Goal: Obtain resource: Download file/media

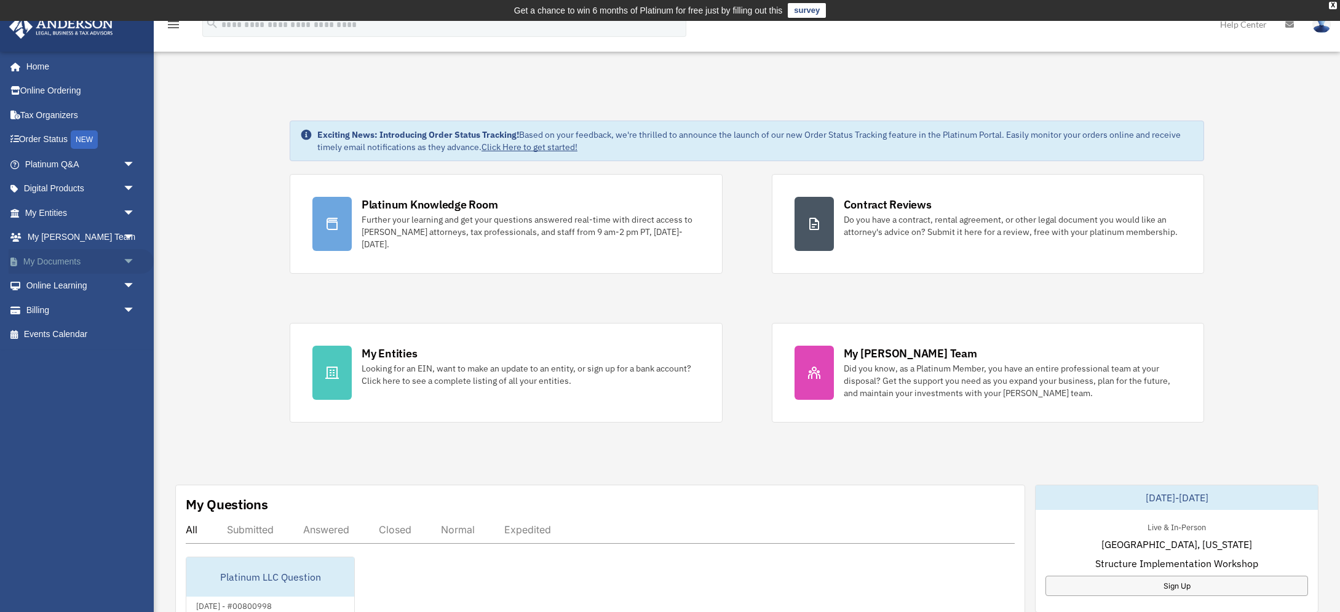
click at [81, 259] on link "My Documents arrow_drop_down" at bounding box center [81, 261] width 145 height 25
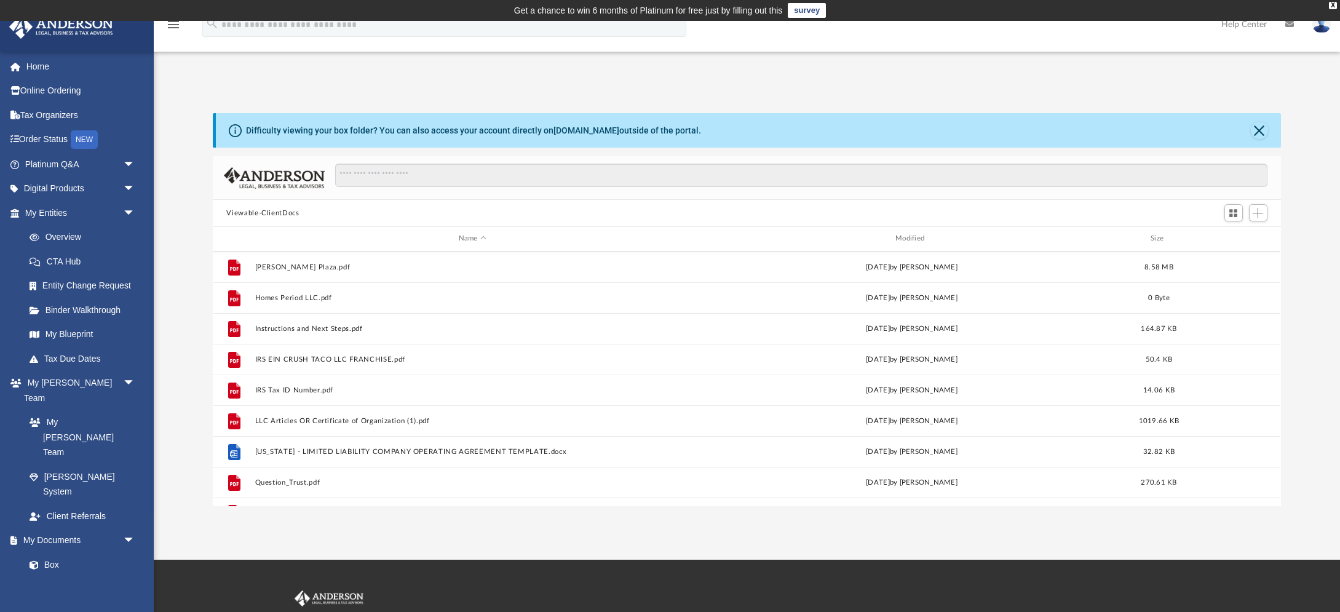
scroll to position [790, 0]
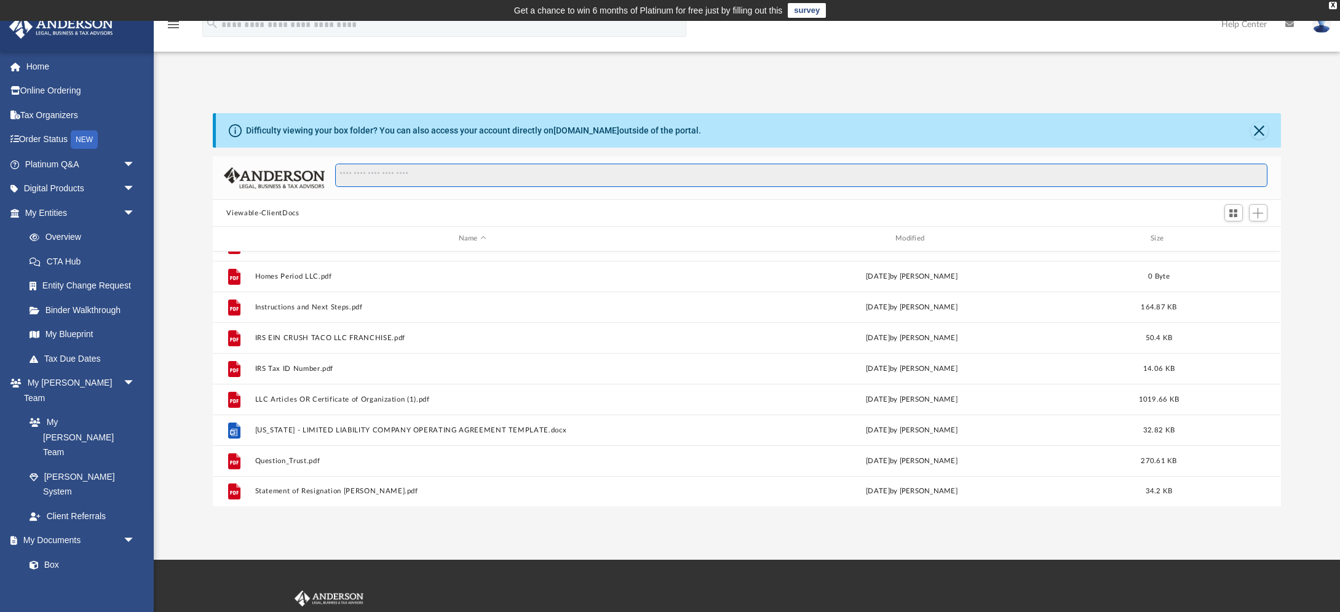
click at [437, 180] on input "Search files and folders" at bounding box center [801, 175] width 932 height 23
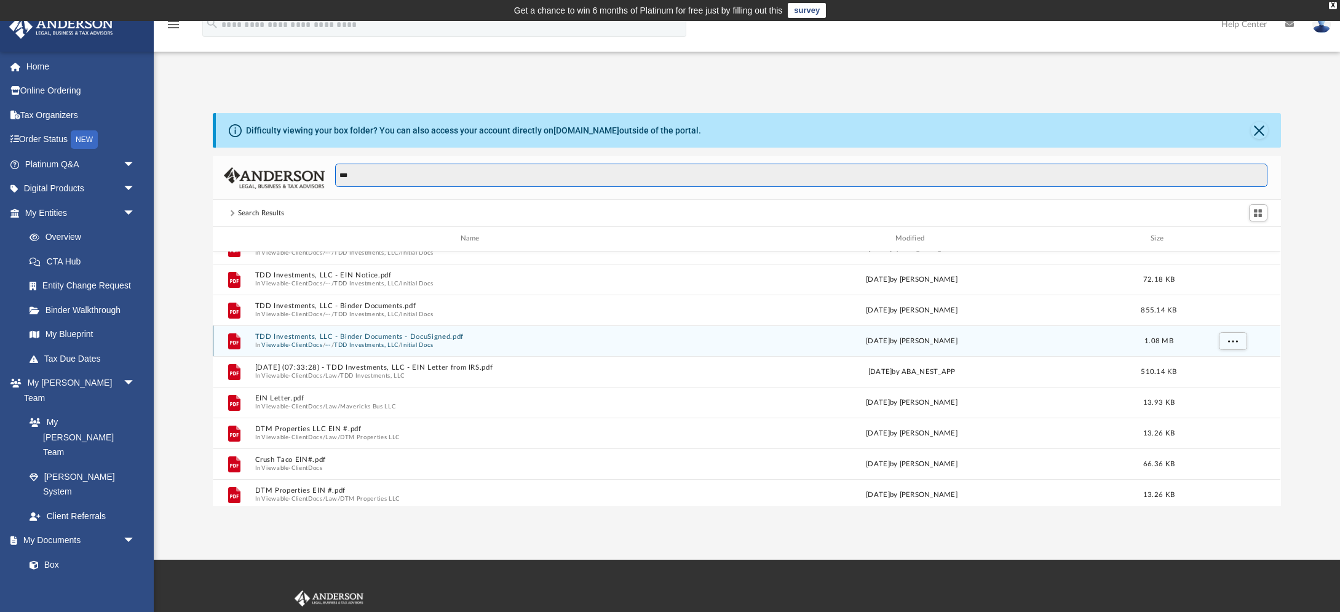
scroll to position [173, 0]
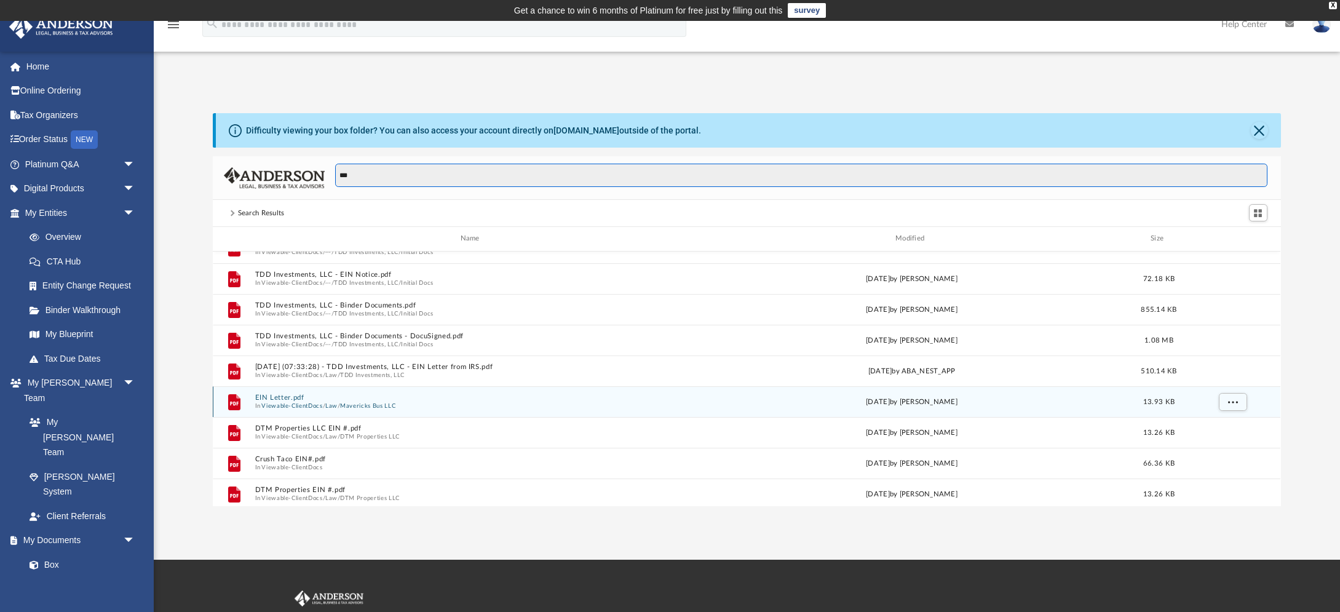
type input "***"
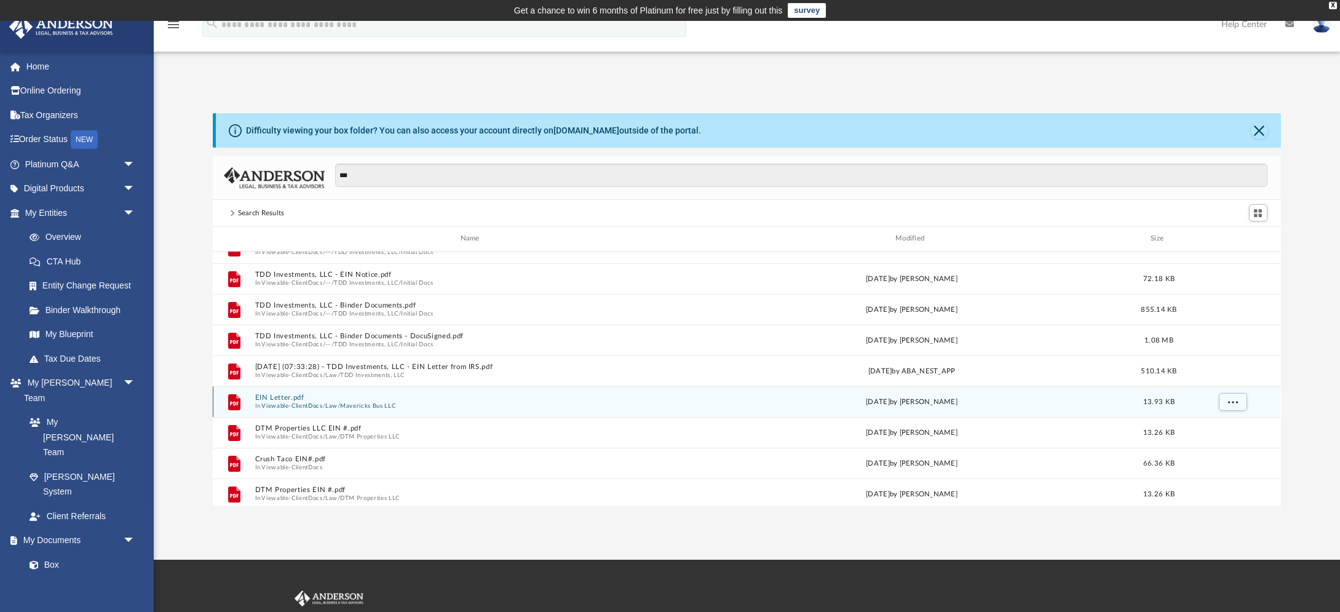
click at [270, 402] on button "Viewable-ClientDocs" at bounding box center [292, 406] width 61 height 8
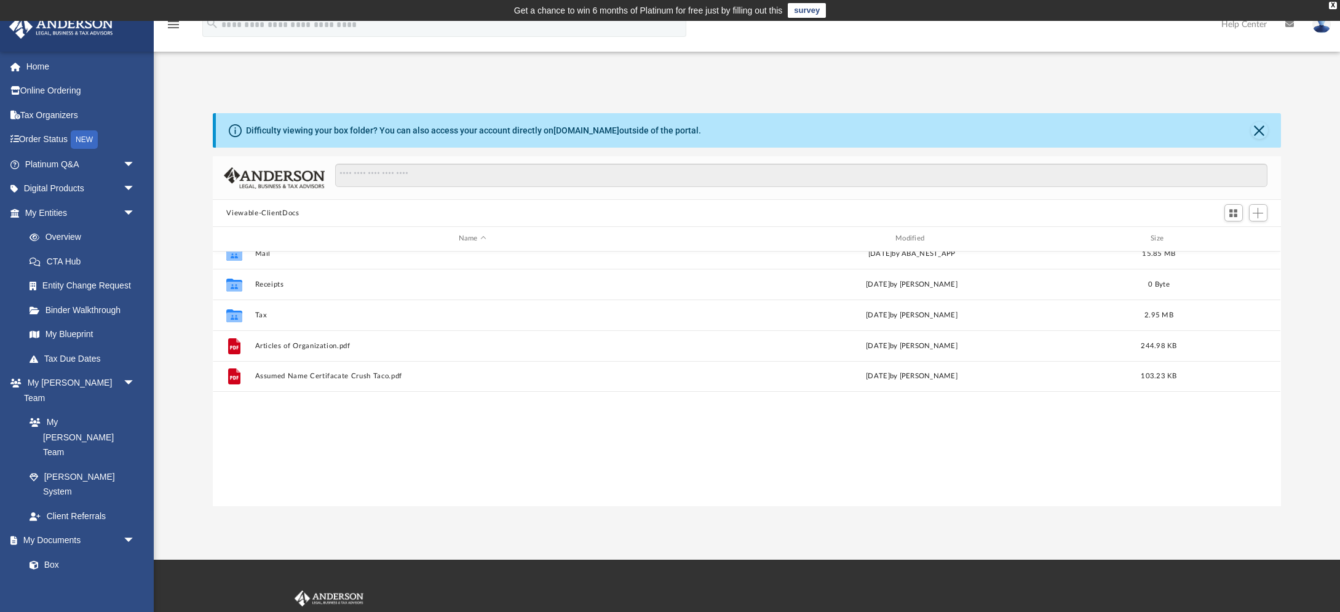
scroll to position [0, 0]
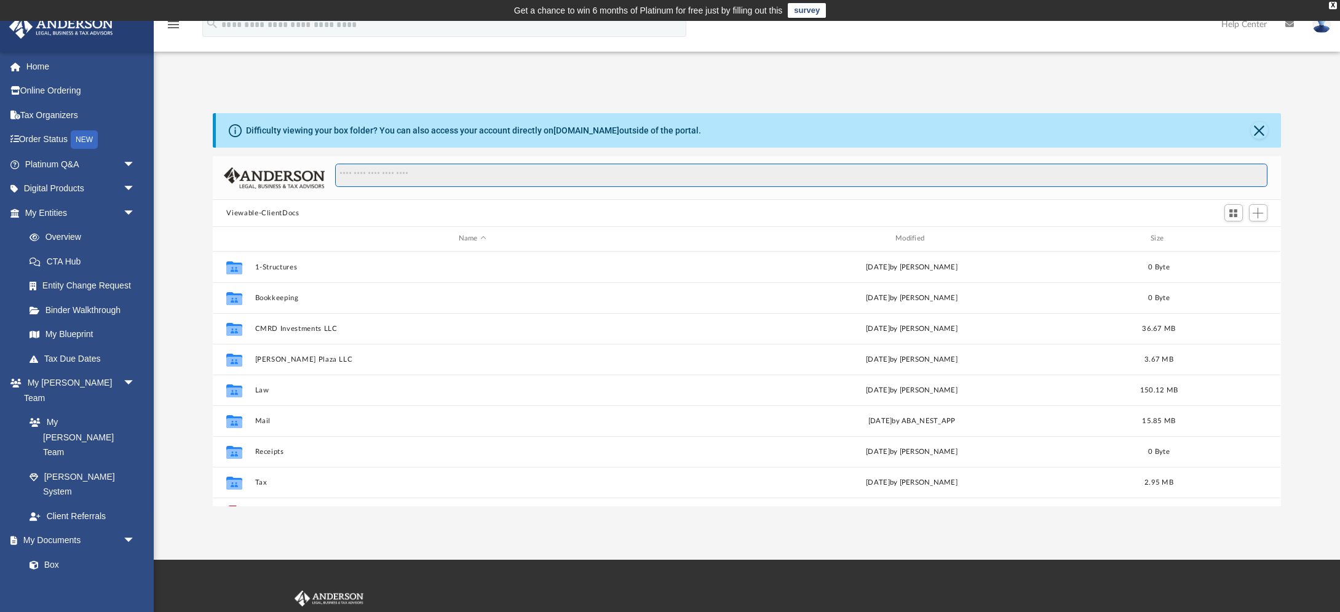
click at [445, 175] on input "Search files and folders" at bounding box center [801, 175] width 932 height 23
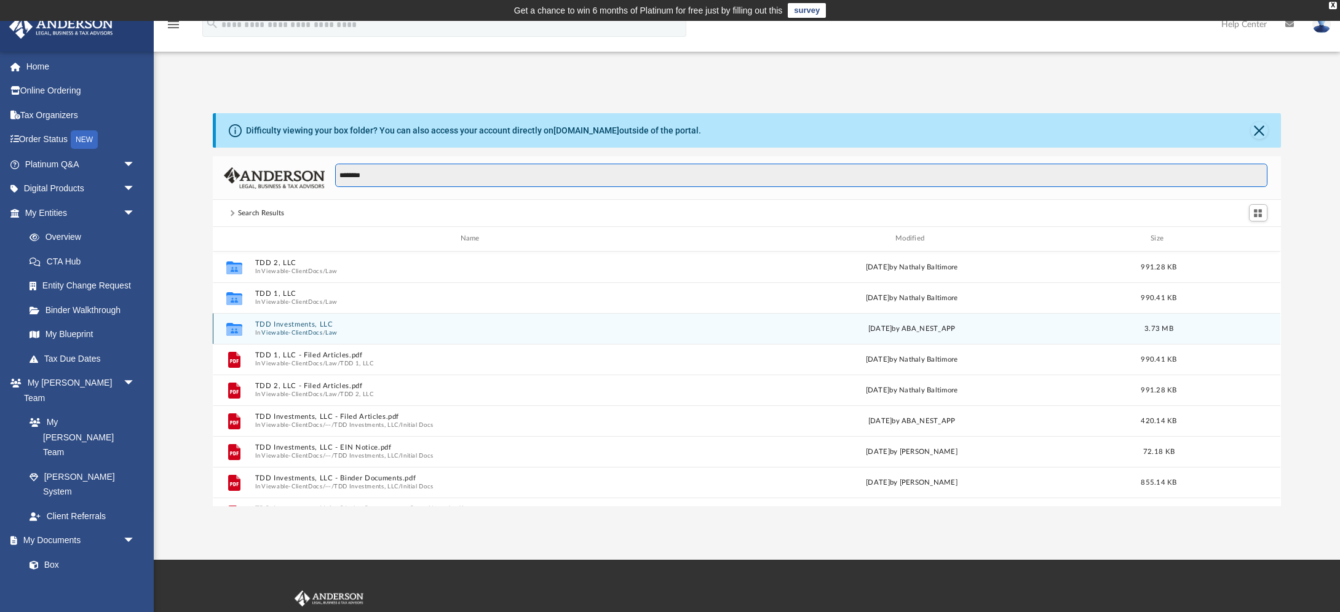
type input "********"
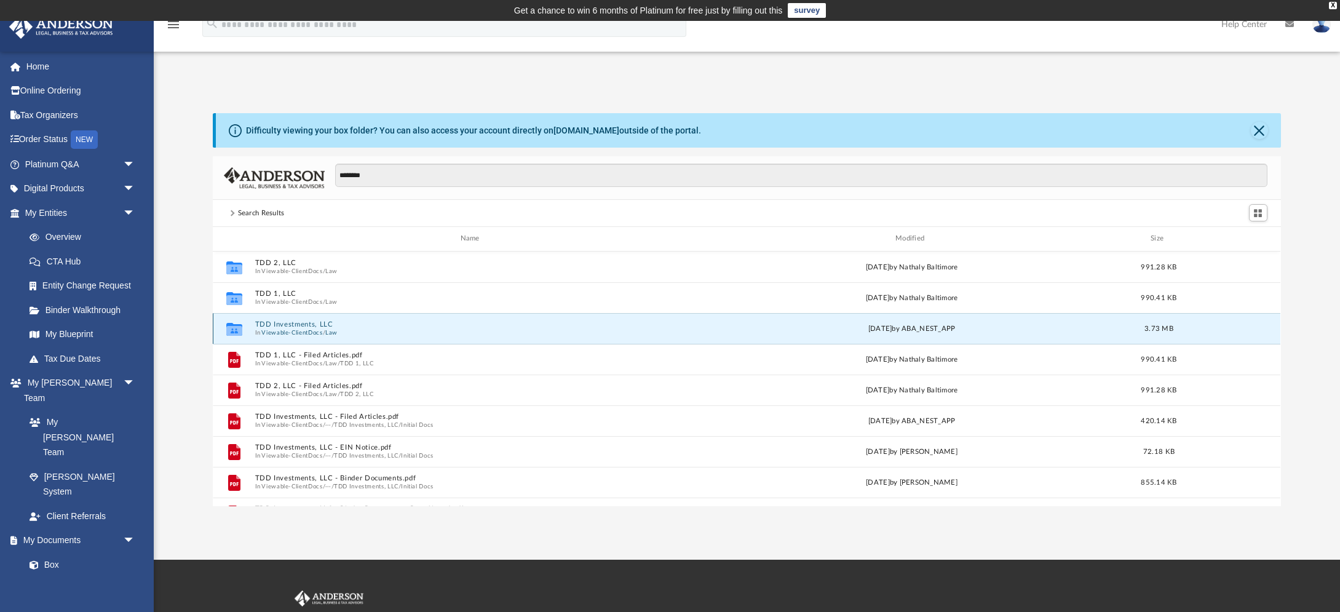
drag, startPoint x: 310, startPoint y: 327, endPoint x: 364, endPoint y: 338, distance: 55.4
click at [364, 338] on div "Collaborated Folder TDD Investments, LLC In Viewable-ClientDocs / Law Tue Nov 1…" at bounding box center [747, 328] width 1068 height 31
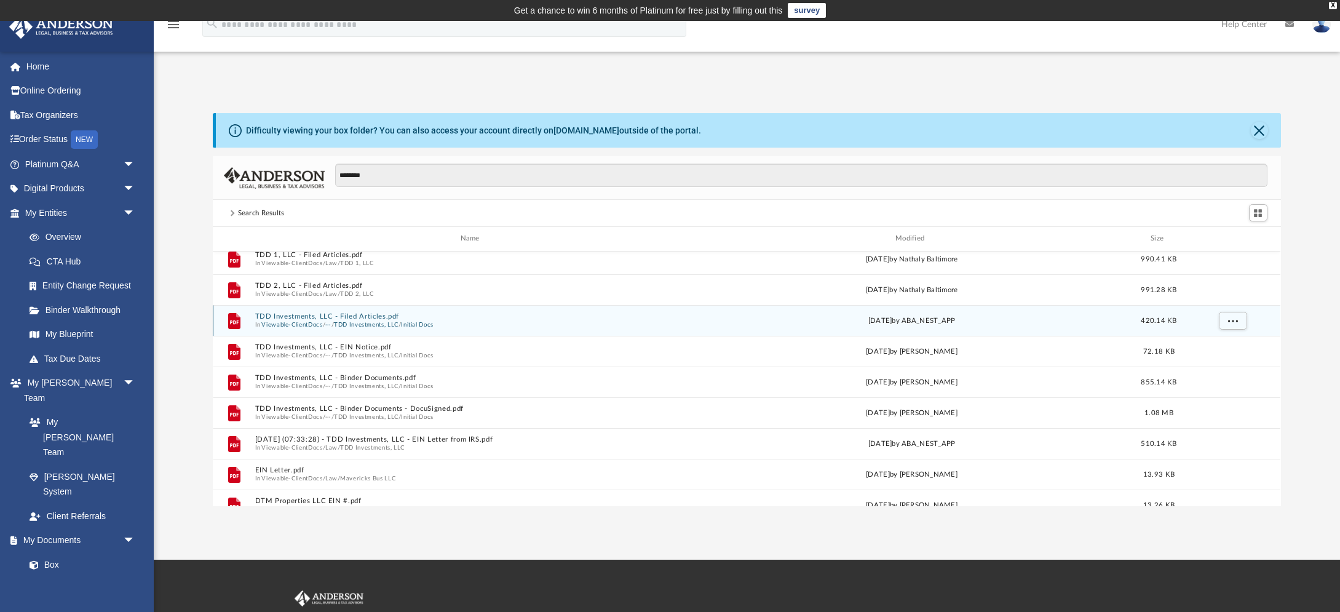
scroll to position [125, 0]
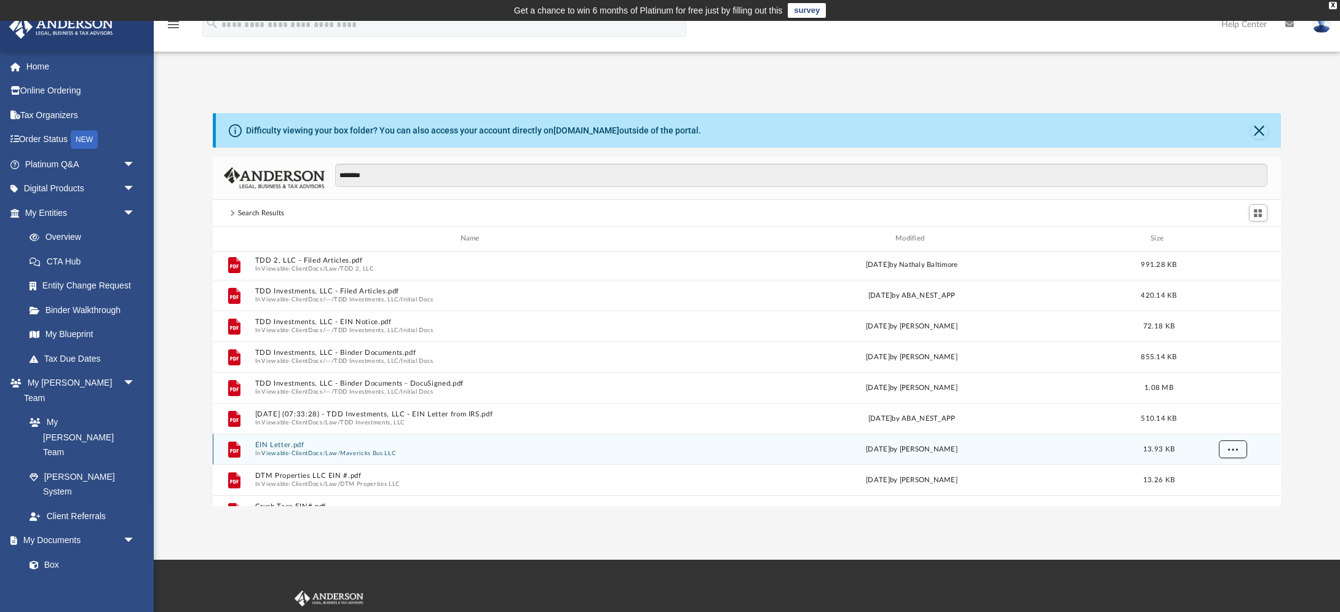
click at [1230, 445] on span "More options" at bounding box center [1233, 448] width 10 height 7
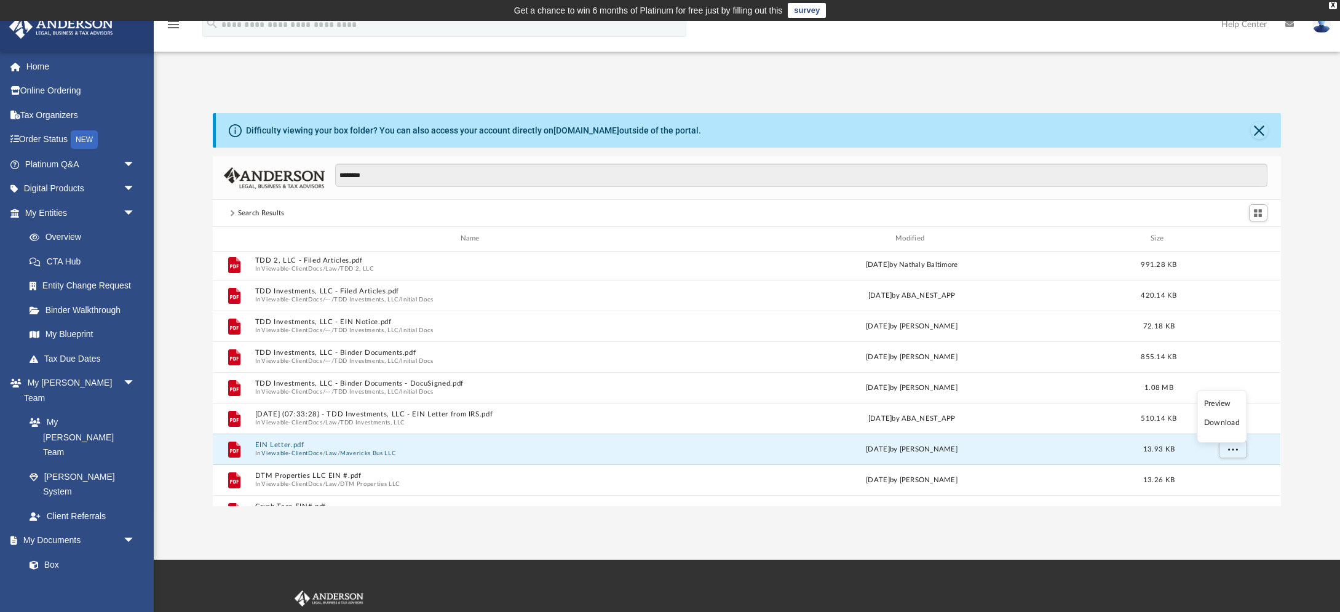
click at [1229, 404] on li "Preview" at bounding box center [1222, 403] width 36 height 13
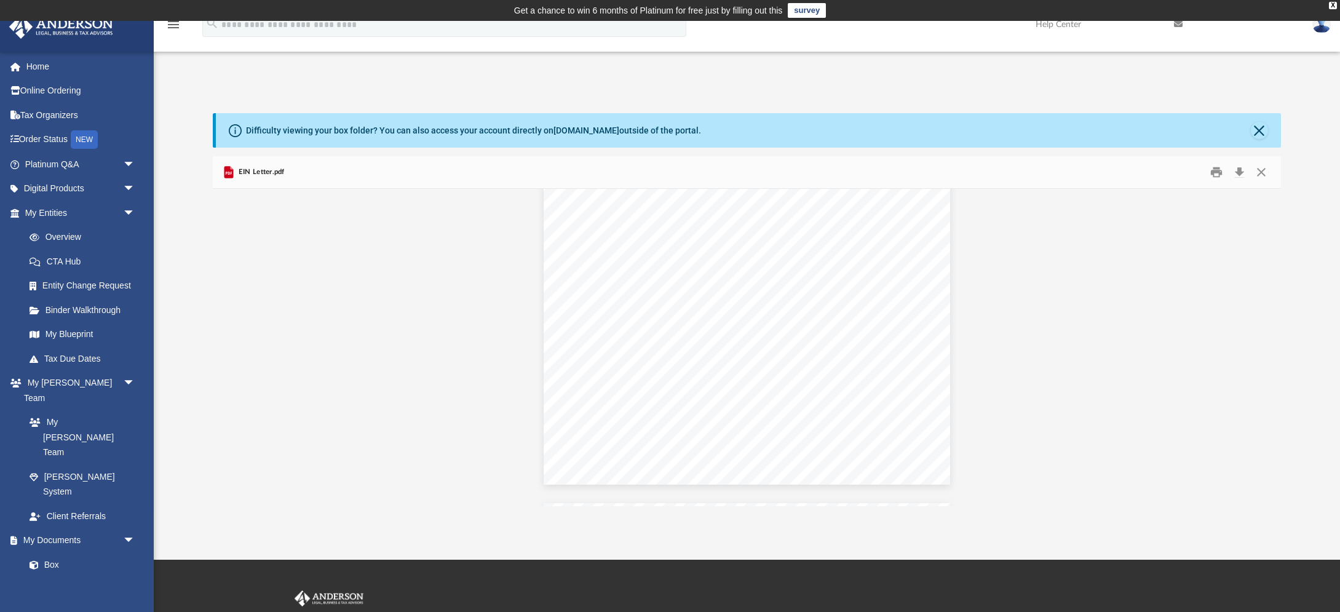
scroll to position [0, 0]
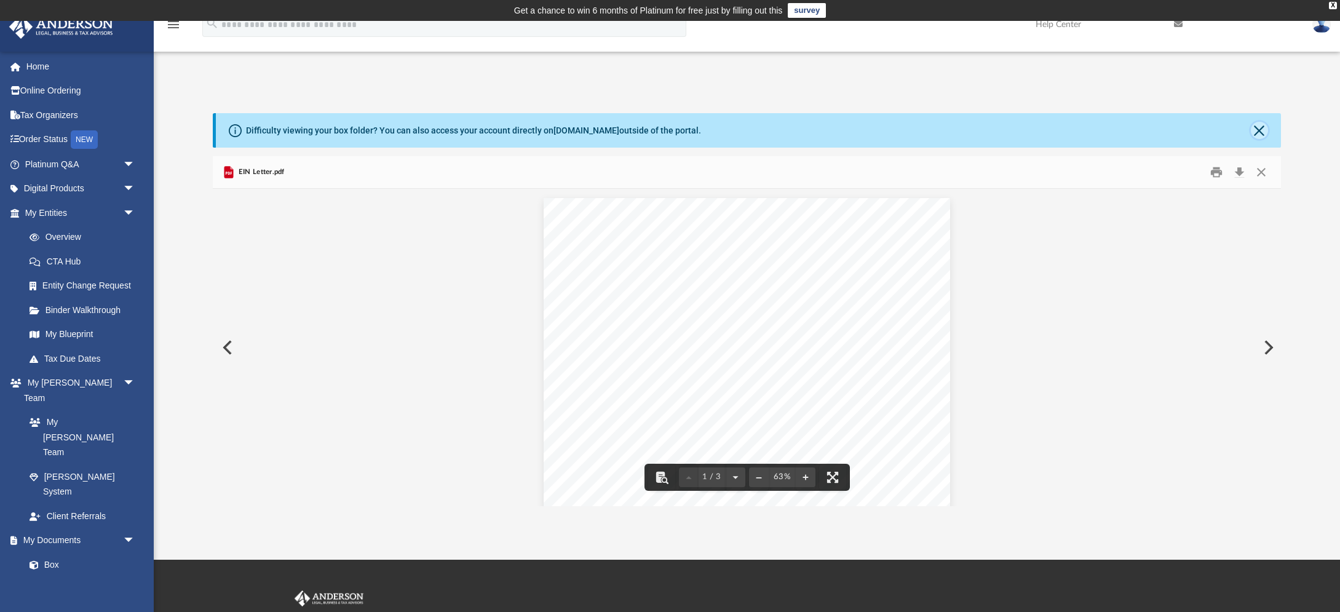
click at [1263, 127] on button "Close" at bounding box center [1259, 130] width 17 height 17
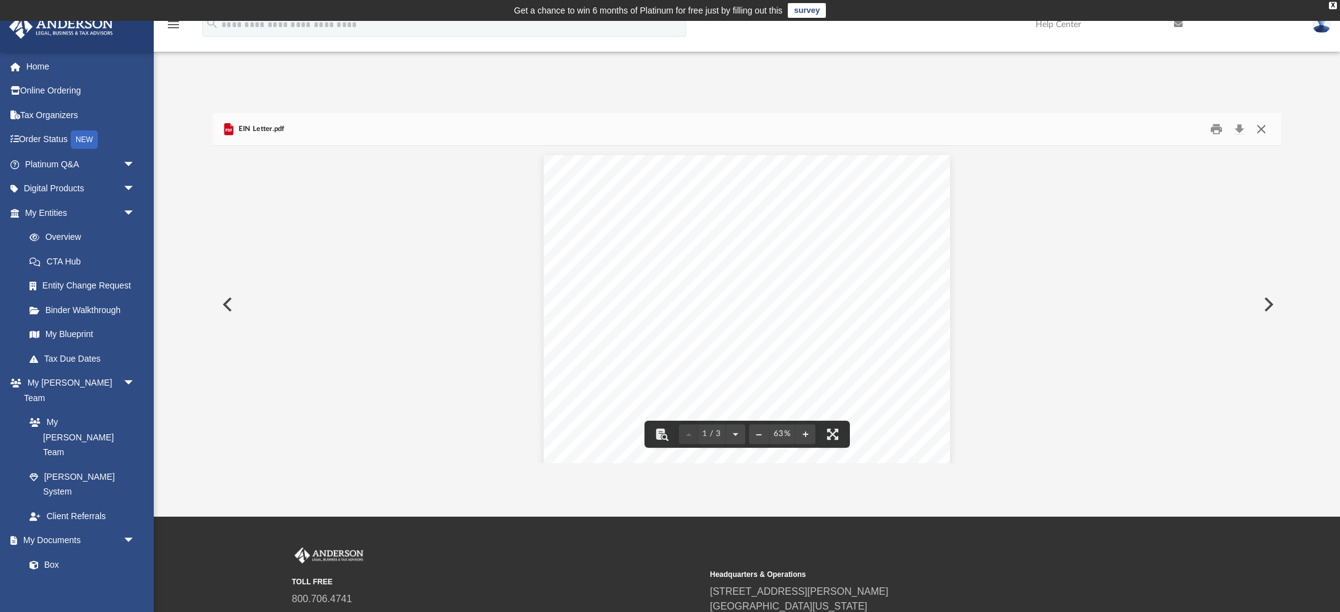
click at [1268, 129] on button "Close" at bounding box center [1262, 129] width 22 height 19
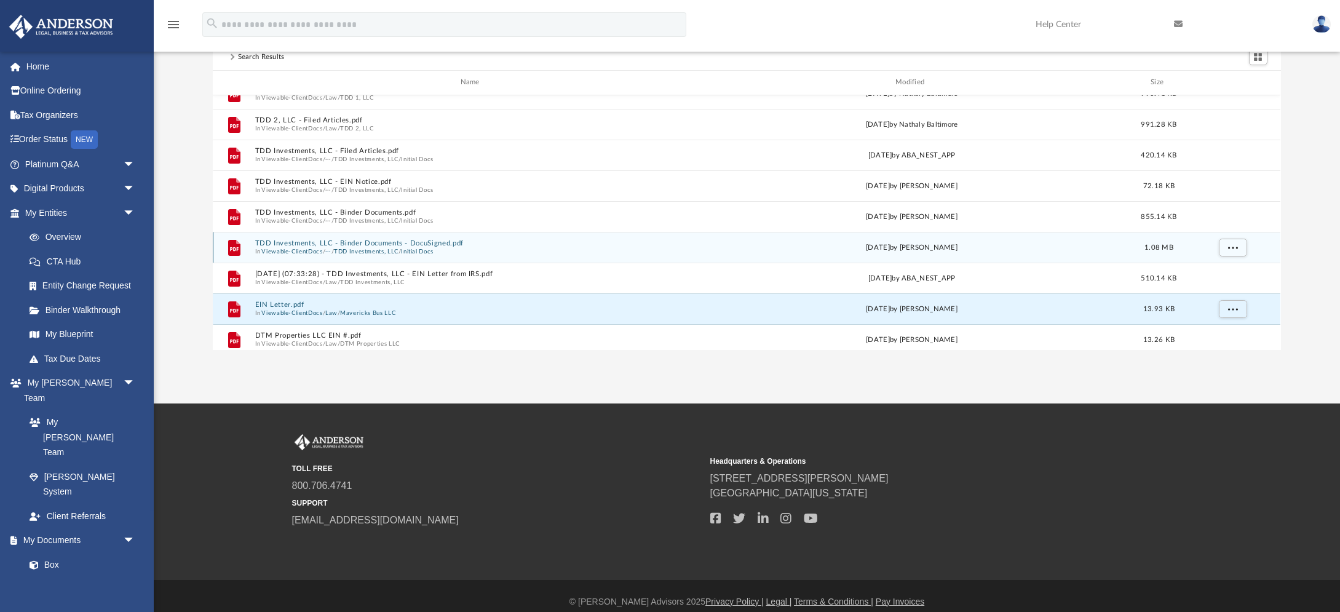
scroll to position [107, 0]
click at [370, 250] on button "TDD Investments, LLC" at bounding box center [366, 254] width 65 height 8
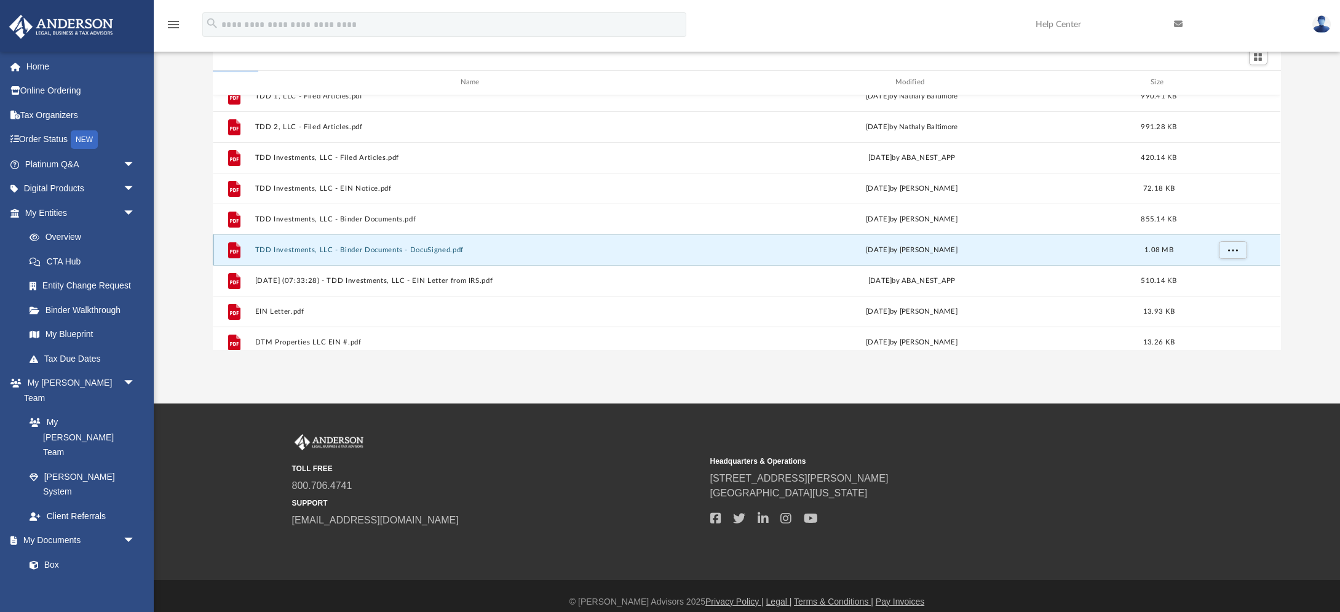
scroll to position [0, 0]
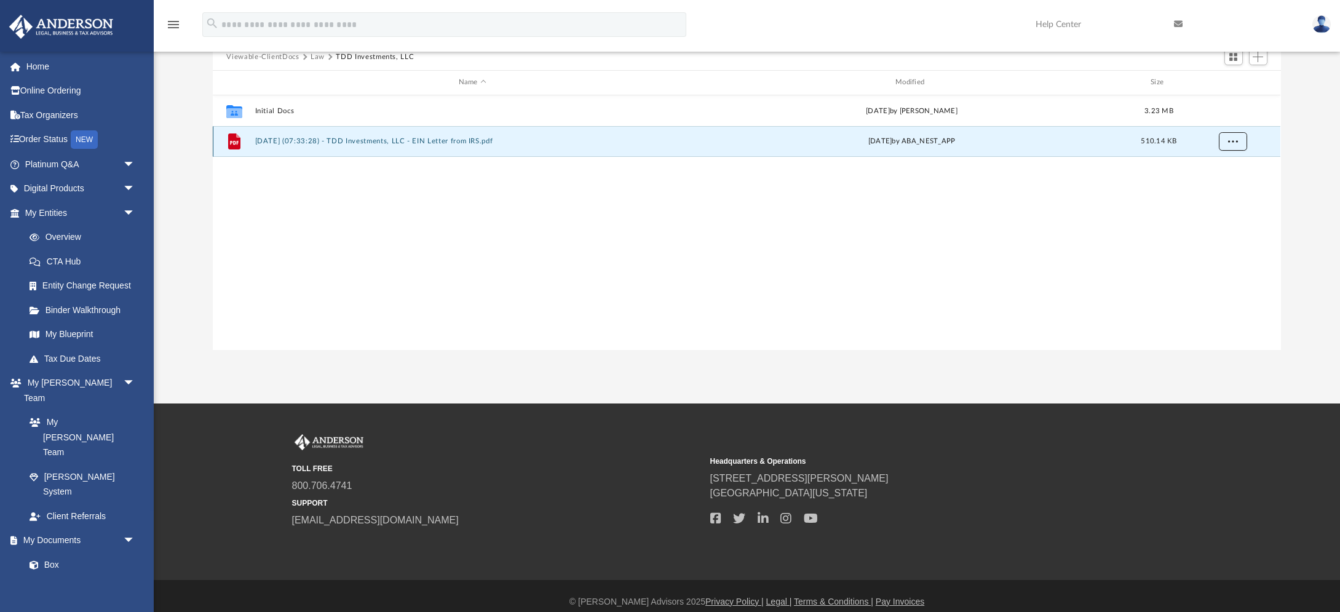
click at [1239, 142] on button "More options" at bounding box center [1233, 141] width 28 height 18
click at [1219, 164] on li "Preview" at bounding box center [1222, 165] width 36 height 13
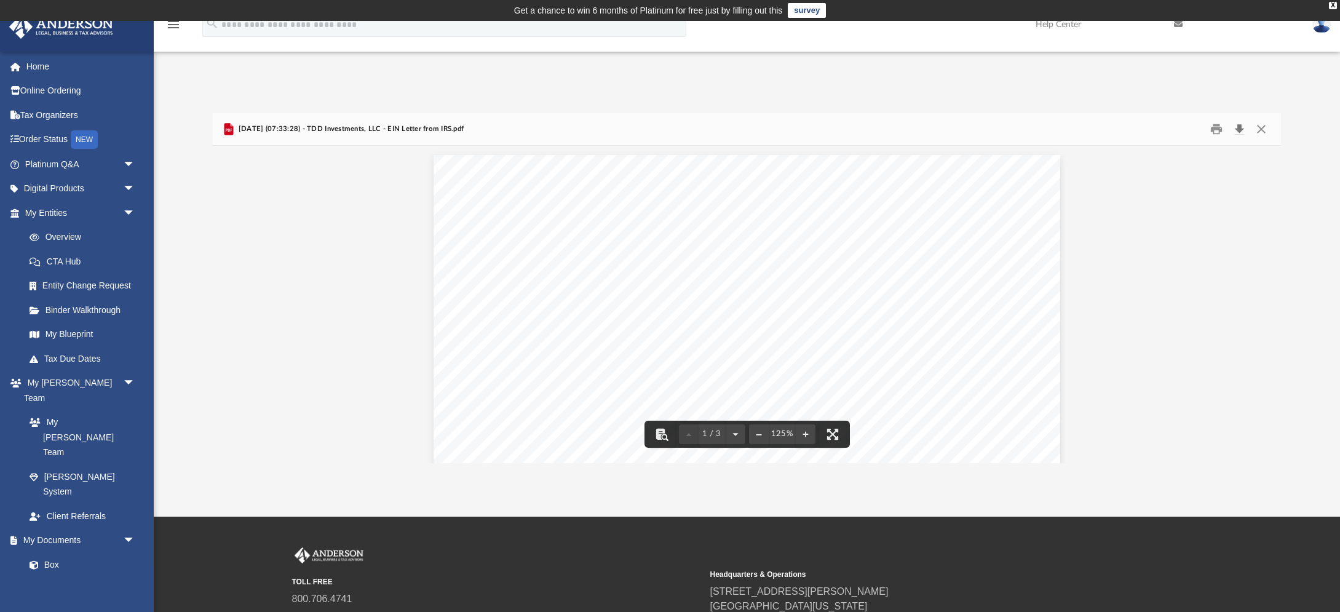
click at [1241, 127] on button "Download" at bounding box center [1240, 129] width 22 height 19
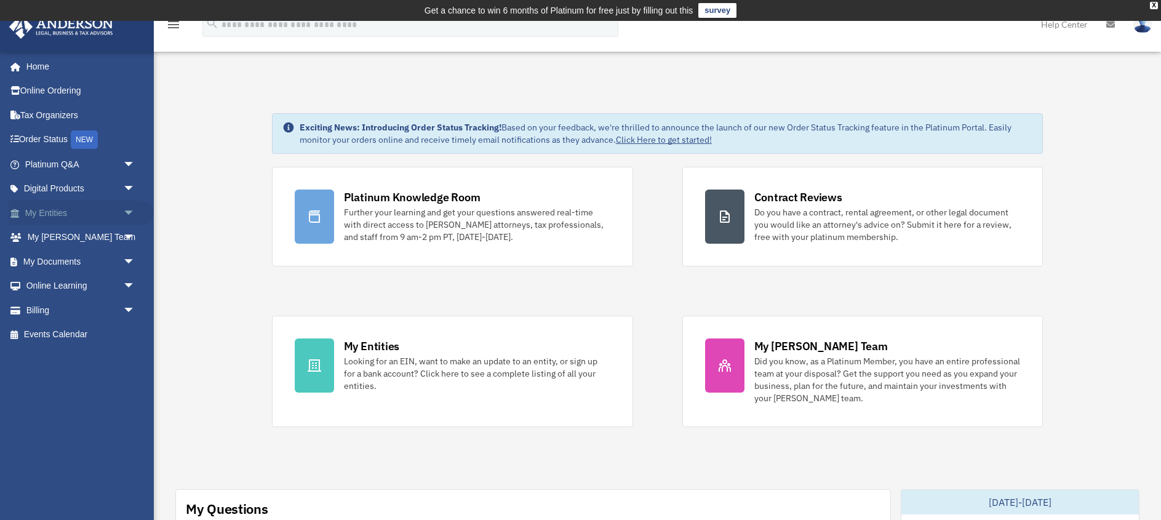
click at [55, 212] on link "My Entities arrow_drop_down" at bounding box center [81, 213] width 145 height 25
click at [125, 209] on span "arrow_drop_down" at bounding box center [135, 213] width 25 height 25
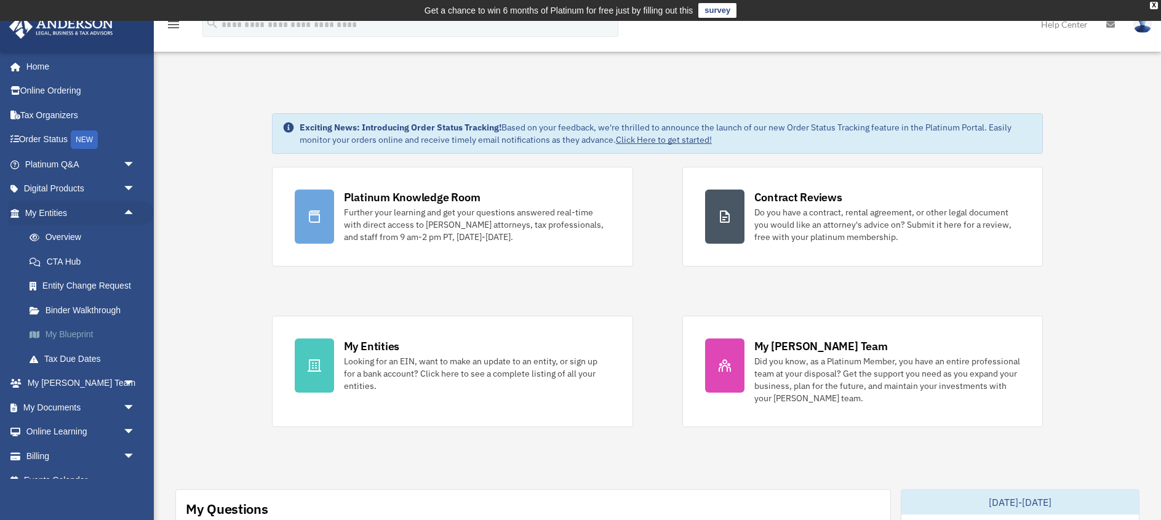
click at [79, 332] on link "My Blueprint" at bounding box center [85, 334] width 137 height 25
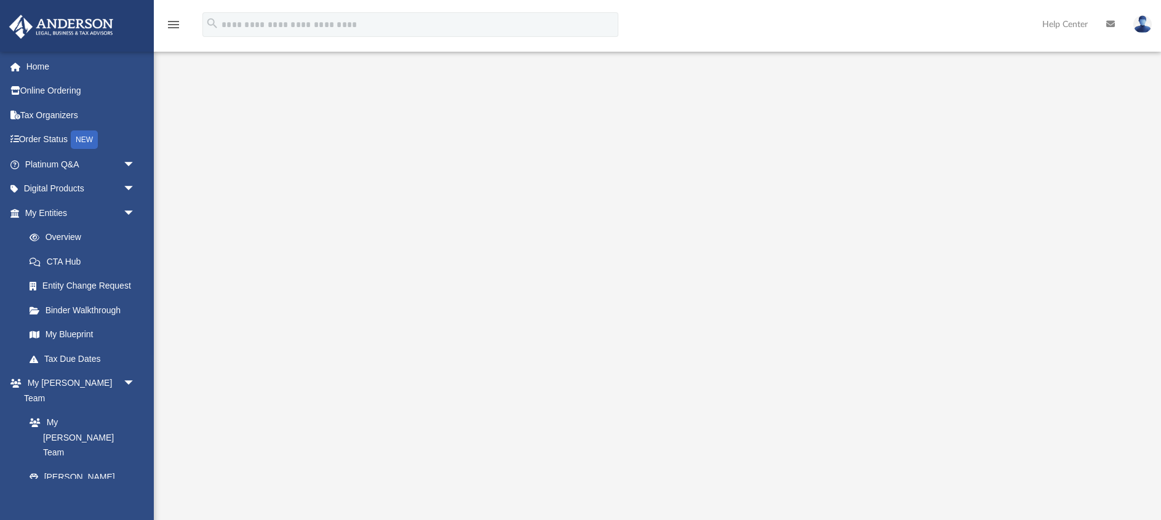
scroll to position [186, 0]
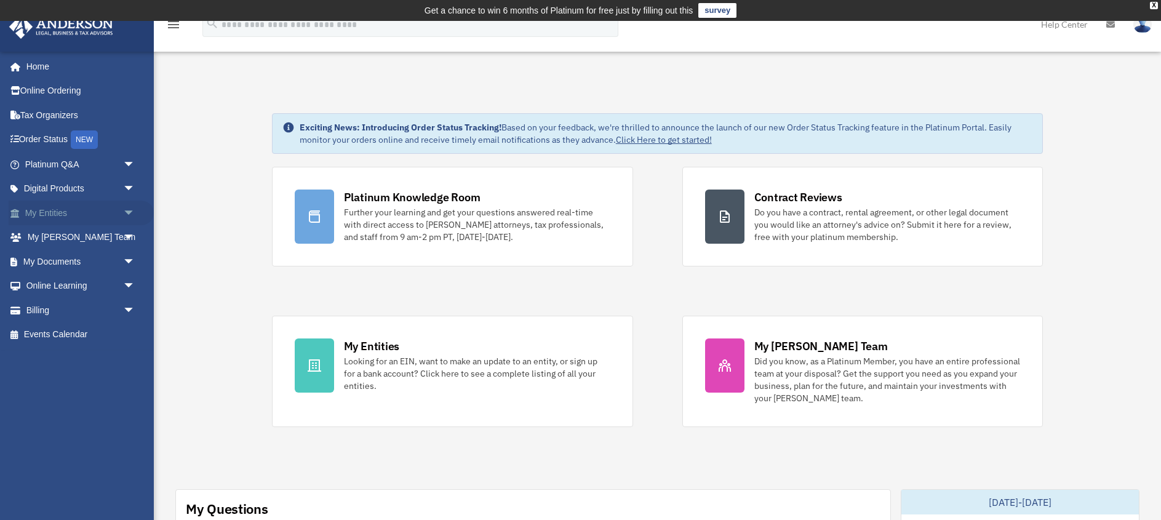
click at [68, 209] on link "My Entities arrow_drop_down" at bounding box center [81, 213] width 145 height 25
click at [133, 210] on span "arrow_drop_down" at bounding box center [135, 213] width 25 height 25
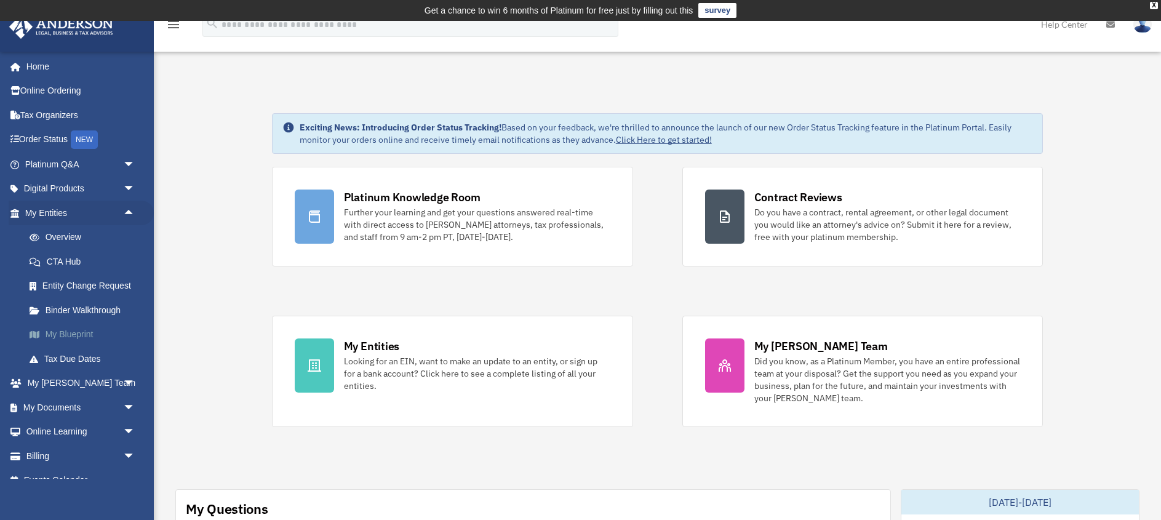
click at [73, 330] on link "My Blueprint" at bounding box center [85, 334] width 137 height 25
